Goal: Find specific page/section: Find specific page/section

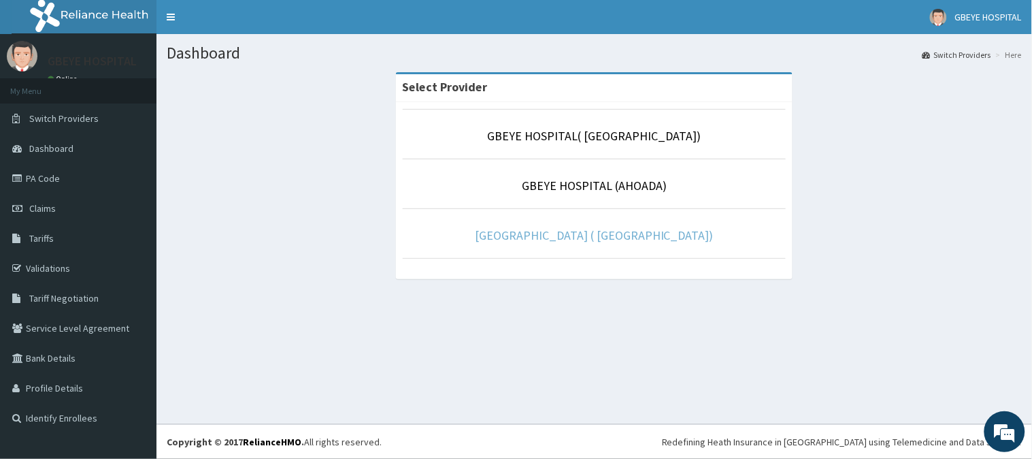
click at [582, 239] on link "[GEOGRAPHIC_DATA] ( [GEOGRAPHIC_DATA])" at bounding box center [594, 235] width 239 height 16
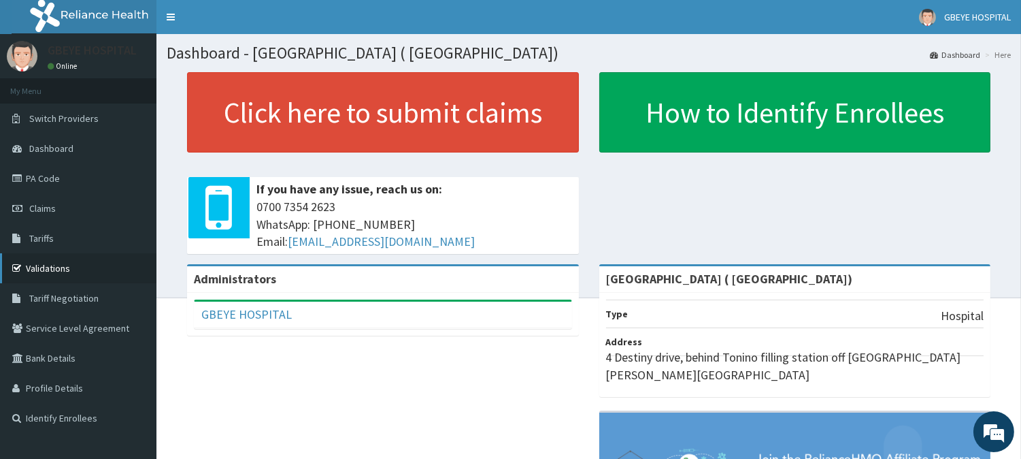
click at [57, 265] on link "Validations" at bounding box center [78, 268] width 156 height 30
click at [56, 265] on link "Validations" at bounding box center [78, 268] width 156 height 30
